Goal: Communication & Community: Answer question/provide support

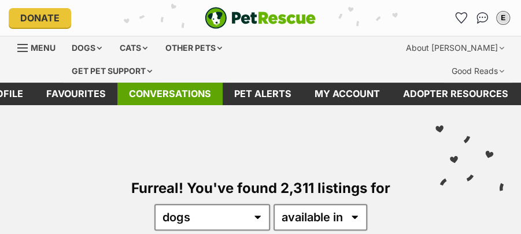
click at [182, 83] on link "Conversations" at bounding box center [169, 94] width 105 height 23
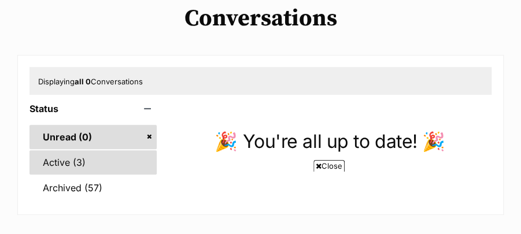
click at [52, 150] on link "Active (3)" at bounding box center [93, 162] width 127 height 24
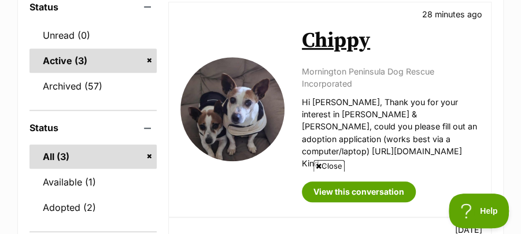
scroll to position [231, 0]
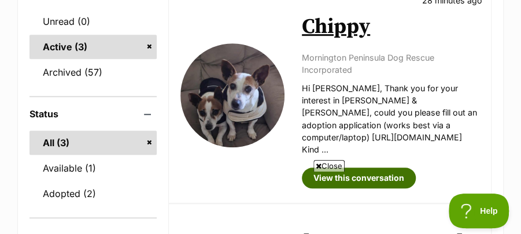
click at [389, 168] on link "View this conversation" at bounding box center [359, 178] width 114 height 21
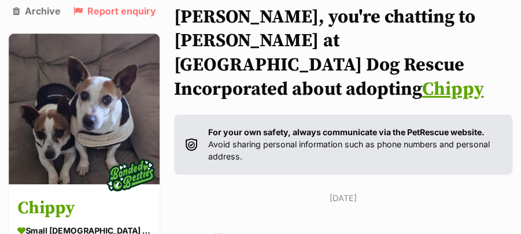
scroll to position [75, 0]
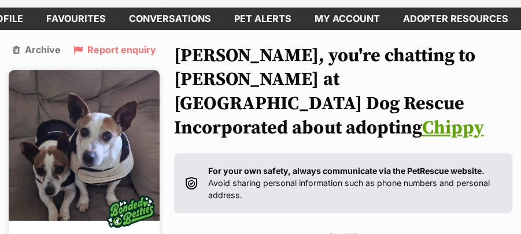
click at [111, 122] on img at bounding box center [84, 145] width 151 height 151
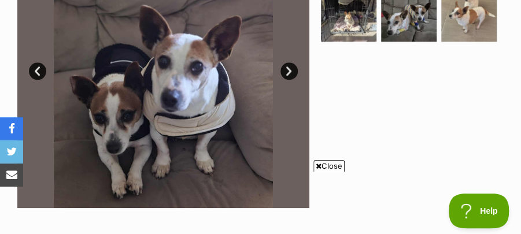
click at [349, 117] on div at bounding box center [411, 63] width 185 height 292
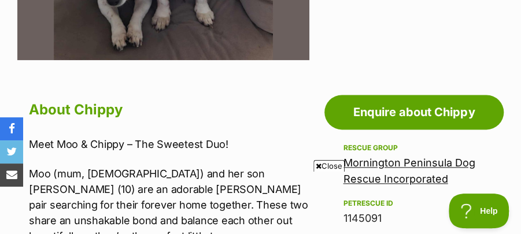
scroll to position [579, 0]
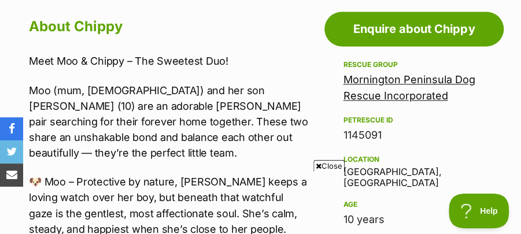
click at [333, 167] on span "Close" at bounding box center [329, 166] width 31 height 12
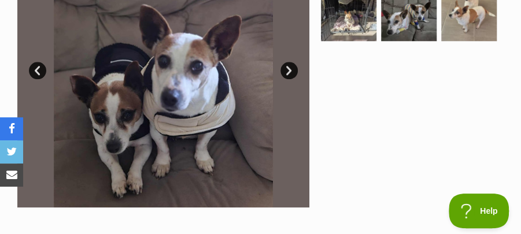
scroll to position [347, 0]
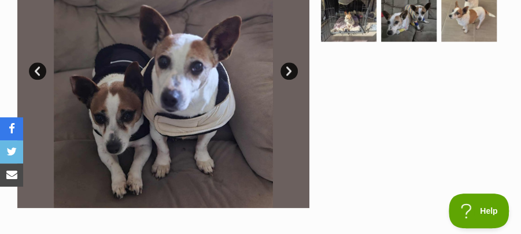
click at [290, 62] on link "Next" at bounding box center [289, 70] width 17 height 17
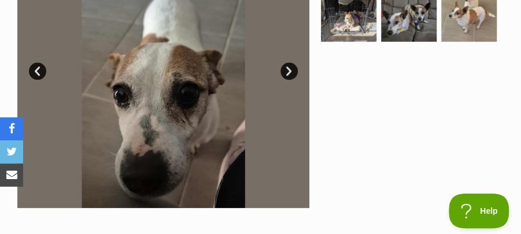
click at [290, 62] on link "Next" at bounding box center [289, 70] width 17 height 17
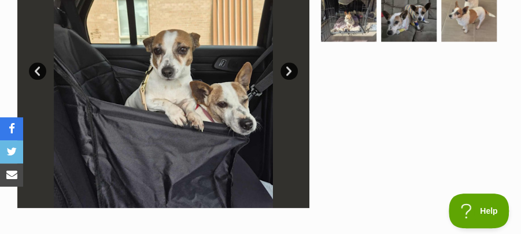
click at [289, 62] on link "Next" at bounding box center [289, 70] width 17 height 17
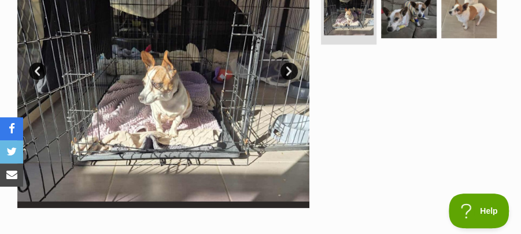
click at [289, 62] on link "Next" at bounding box center [289, 70] width 17 height 17
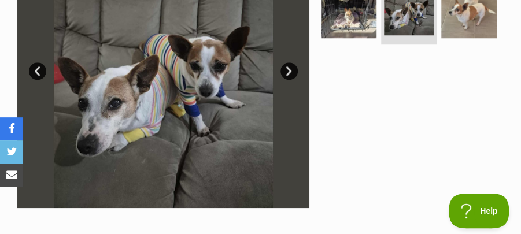
click at [289, 62] on link "Next" at bounding box center [289, 70] width 17 height 17
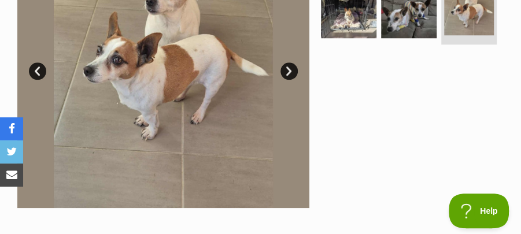
click at [289, 62] on link "Next" at bounding box center [289, 70] width 17 height 17
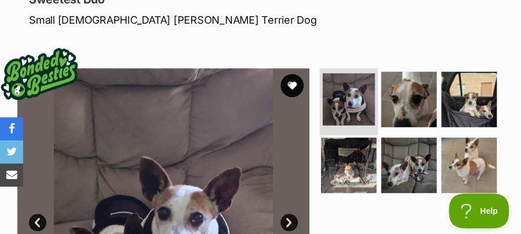
scroll to position [193, 0]
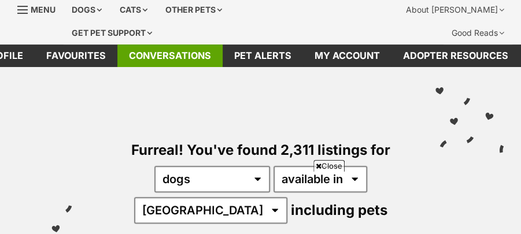
click at [150, 45] on link "Conversations" at bounding box center [169, 56] width 105 height 23
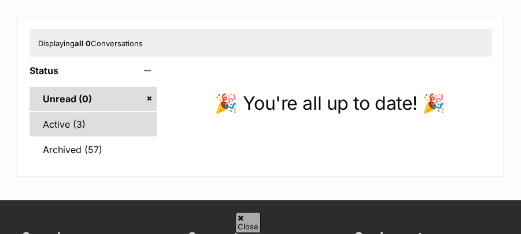
click at [61, 112] on link "Active (3)" at bounding box center [93, 124] width 127 height 24
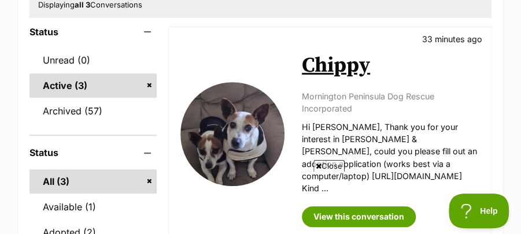
click at [333, 165] on span "Close" at bounding box center [329, 166] width 31 height 12
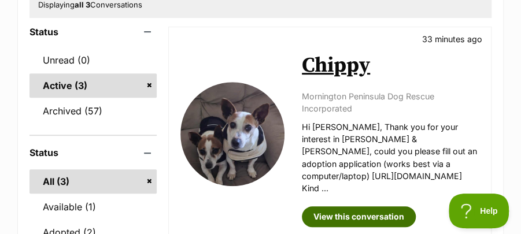
click at [349, 207] on link "View this conversation" at bounding box center [359, 217] width 114 height 21
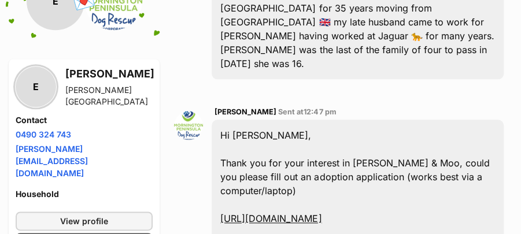
scroll to position [540, 0]
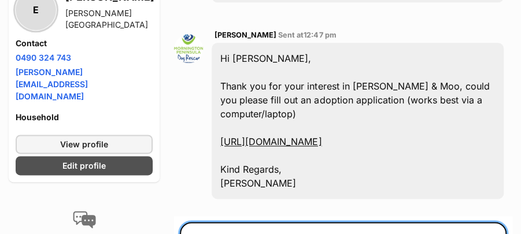
drag, startPoint x: 454, startPoint y: 178, endPoint x: 417, endPoint y: 178, distance: 37.0
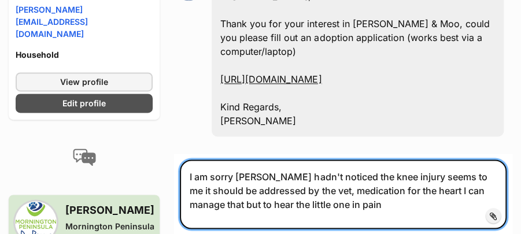
scroll to position [603, 0]
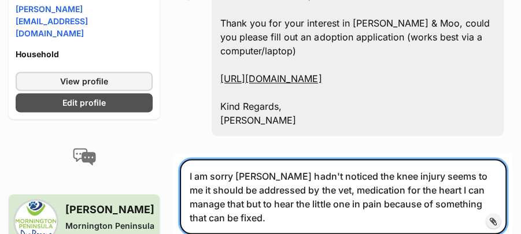
type textarea "I am sorry [PERSON_NAME] hadn't noticed the knee injury seems to me it should b…"
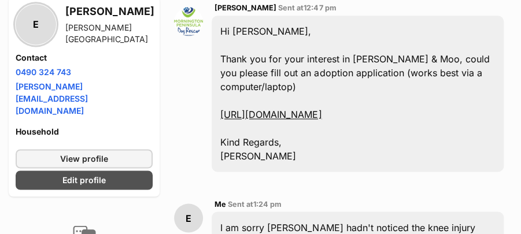
scroll to position [462, 0]
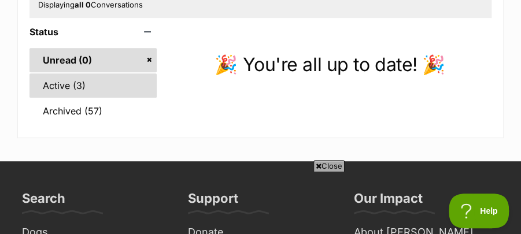
click at [59, 73] on link "Active (3)" at bounding box center [93, 85] width 127 height 24
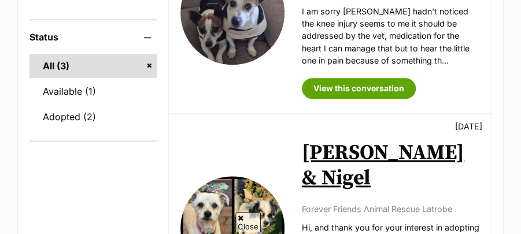
scroll to position [308, 0]
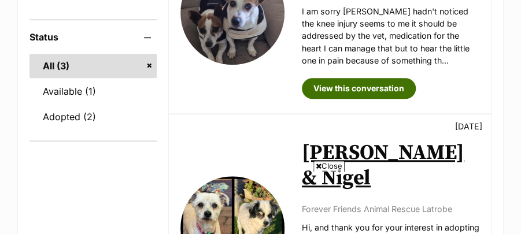
click at [343, 78] on link "View this conversation" at bounding box center [359, 88] width 114 height 21
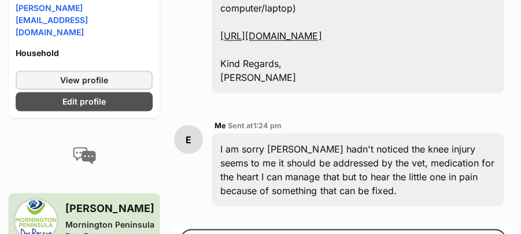
scroll to position [656, 0]
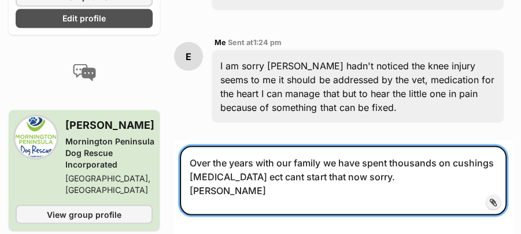
scroll to position [731, 0]
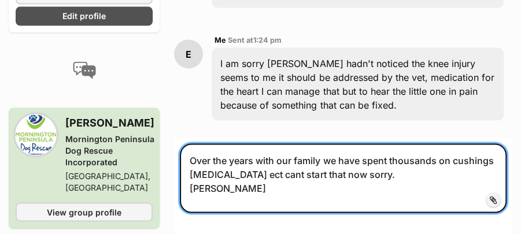
type textarea "Over the years with our family we have spent thousands on cushings cancer ect c…"
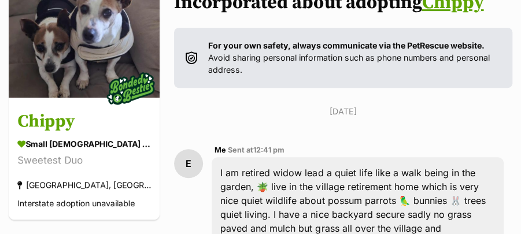
scroll to position [190, 0]
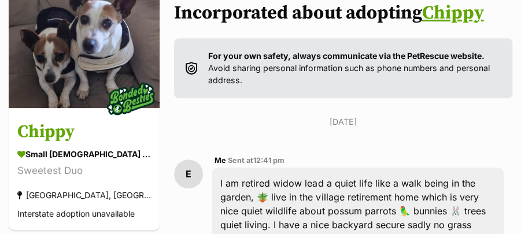
drag, startPoint x: 94, startPoint y: 68, endPoint x: 264, endPoint y: 65, distance: 169.6
